Goal: Download file/media

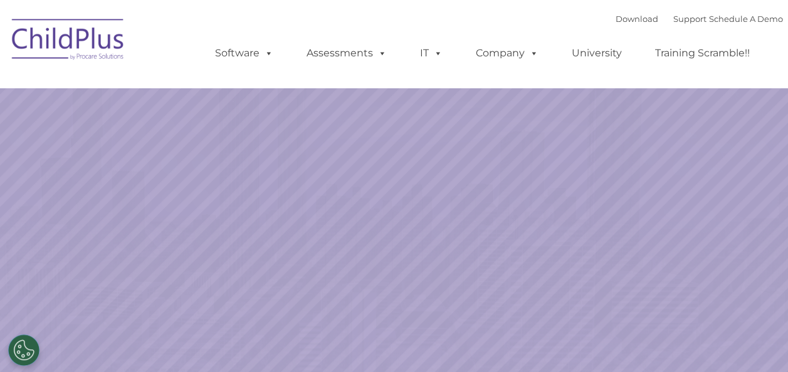
select select "MEDIUM"
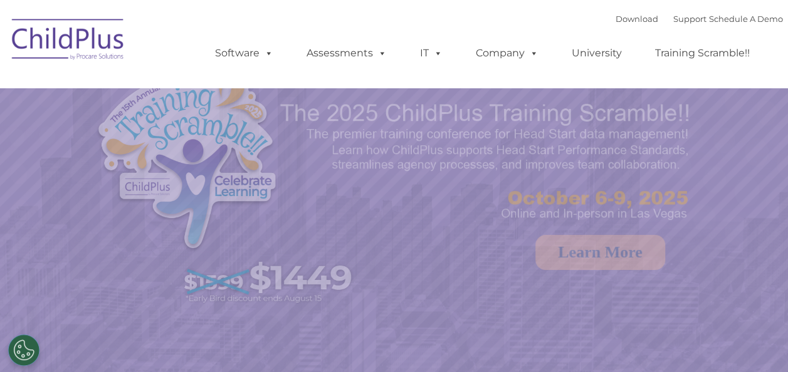
select select "MEDIUM"
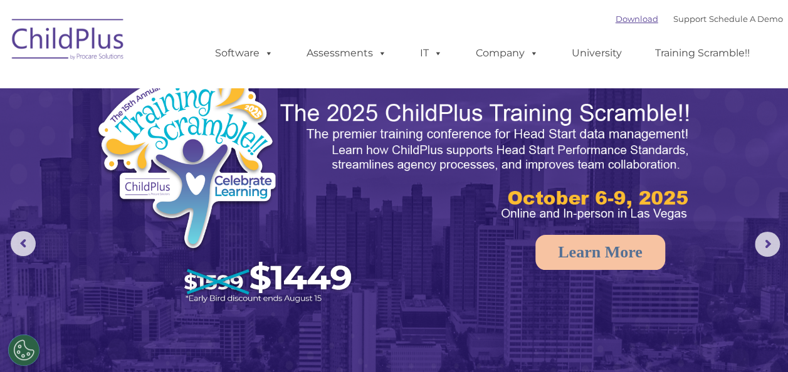
click at [616, 21] on link "Download" at bounding box center [637, 19] width 43 height 10
